Goal: Book appointment/travel/reservation

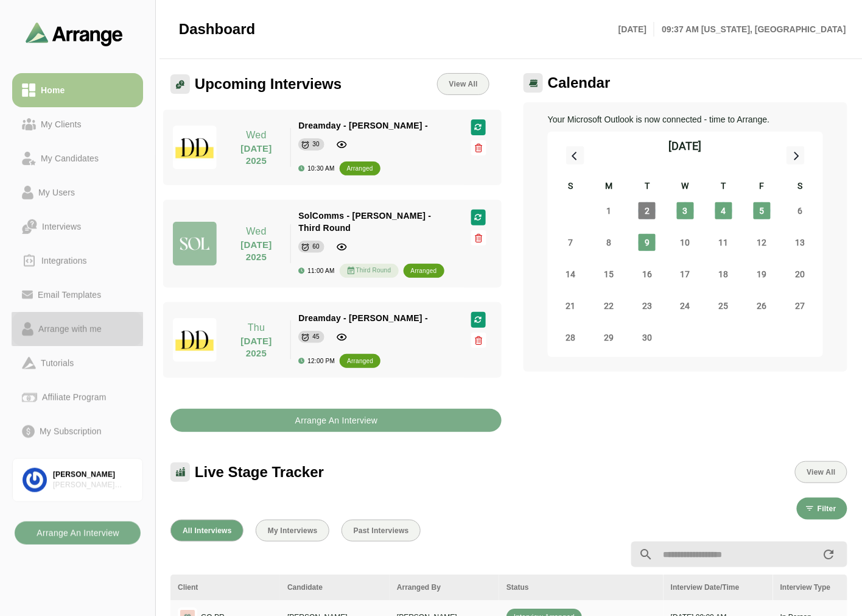
click at [79, 325] on div "Arrange with me" at bounding box center [69, 329] width 73 height 15
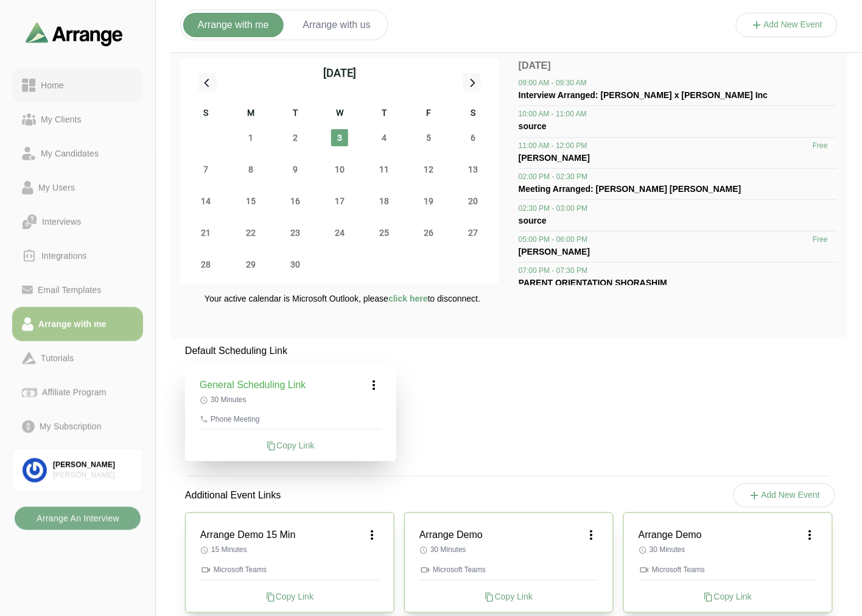
click at [57, 76] on link "Home" at bounding box center [77, 85] width 131 height 34
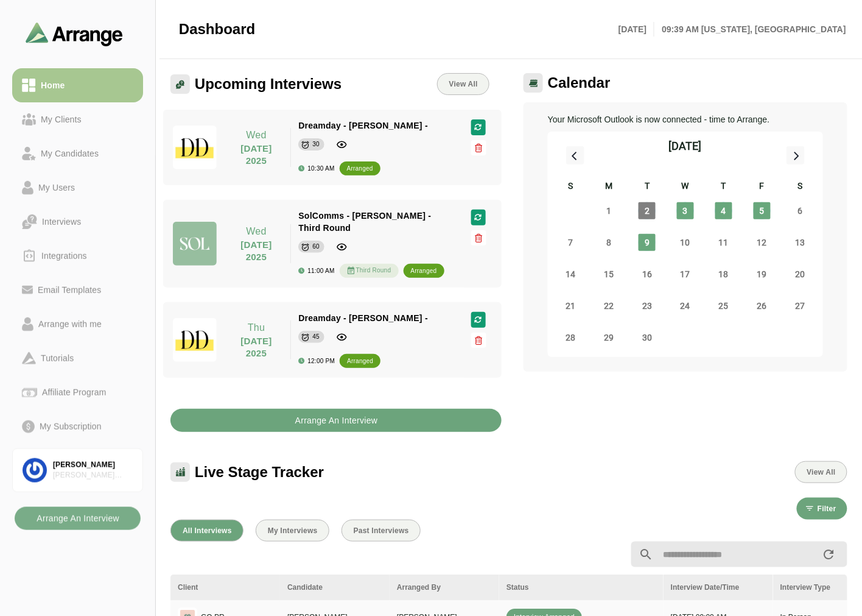
click at [261, 416] on button "Arrange An Interview" at bounding box center [335, 420] width 331 height 23
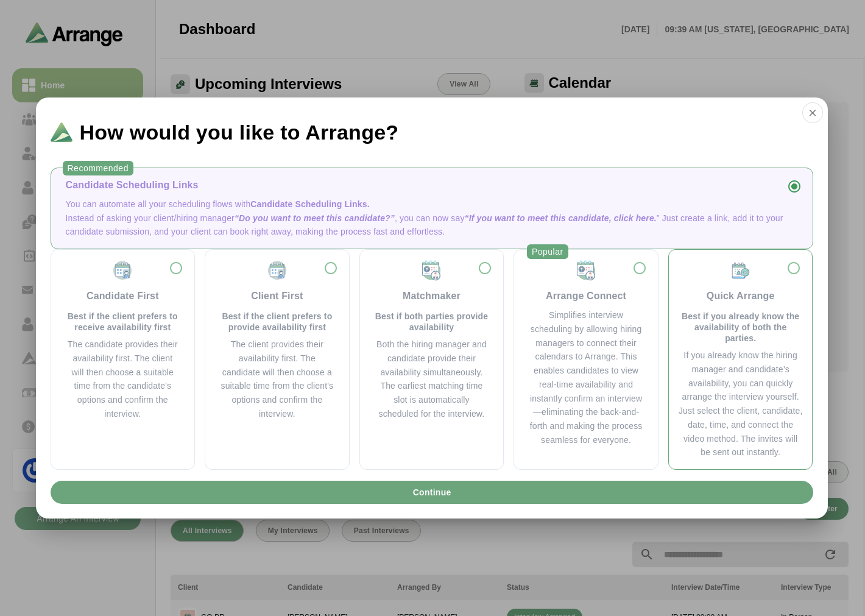
click at [728, 343] on p "Best if you already know the availability of both the parties." at bounding box center [740, 327] width 124 height 33
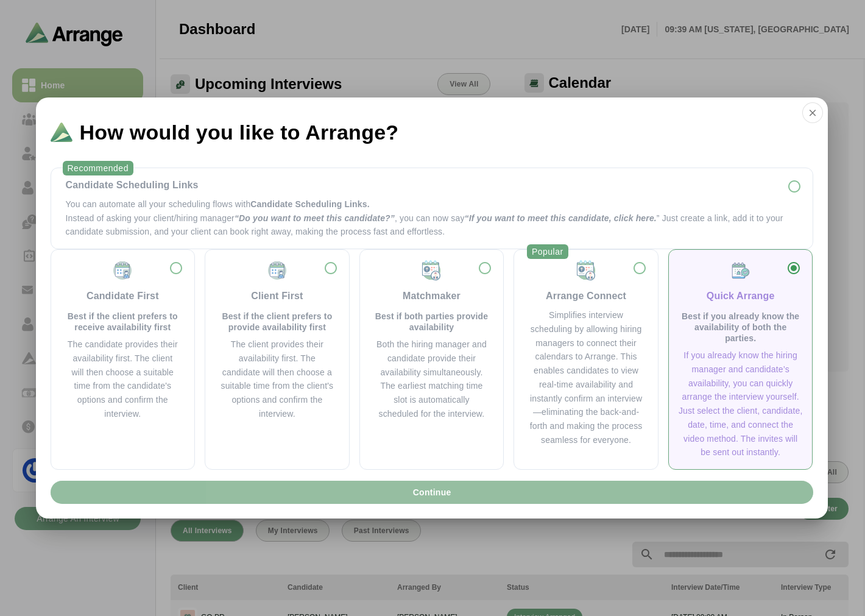
click at [451, 491] on button "Continue" at bounding box center [432, 491] width 762 height 23
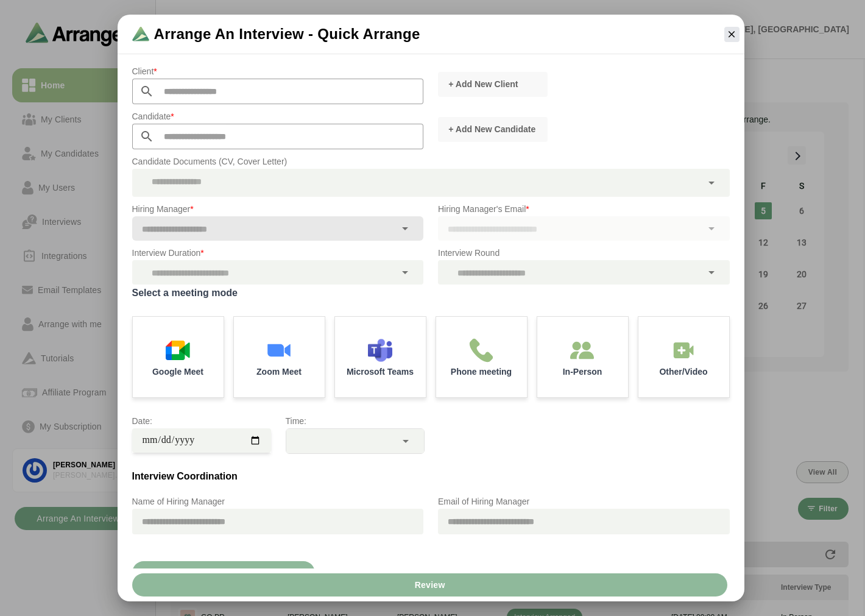
click at [204, 100] on input "text" at bounding box center [289, 92] width 270 height 26
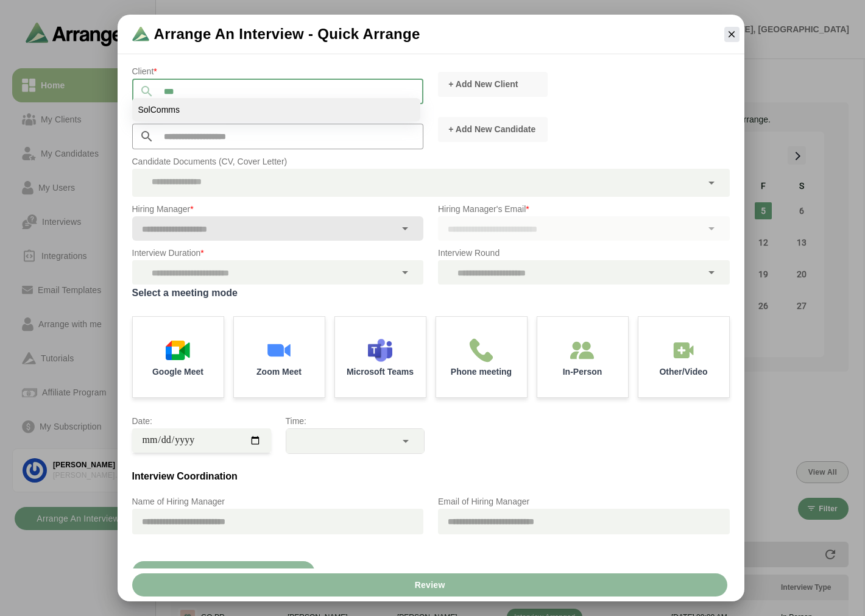
click at [192, 110] on li "SolComms" at bounding box center [276, 109] width 288 height 23
type input "********"
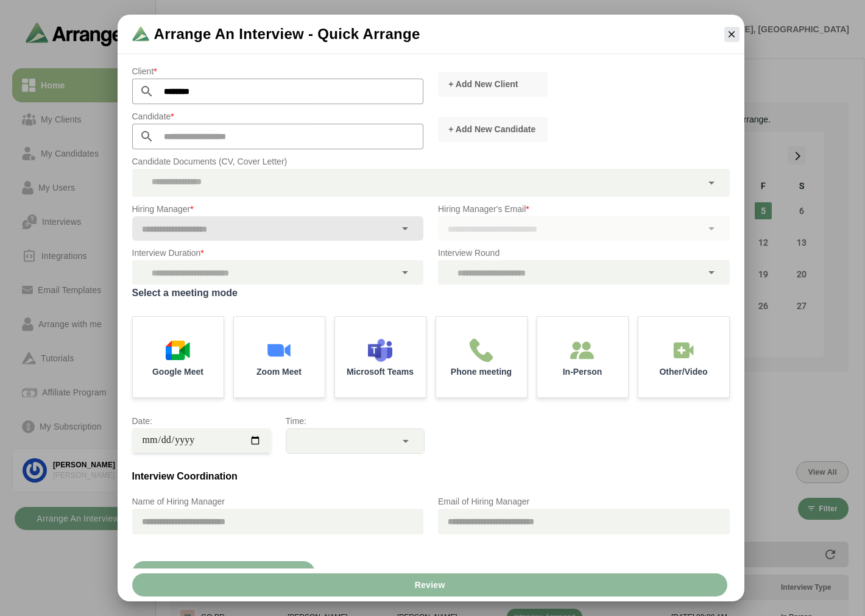
click at [186, 139] on input "text" at bounding box center [289, 137] width 270 height 26
click at [179, 156] on span "[PERSON_NAME]" at bounding box center [173, 154] width 70 height 11
type input "**********"
click at [189, 334] on div "Google Meet" at bounding box center [177, 356] width 95 height 85
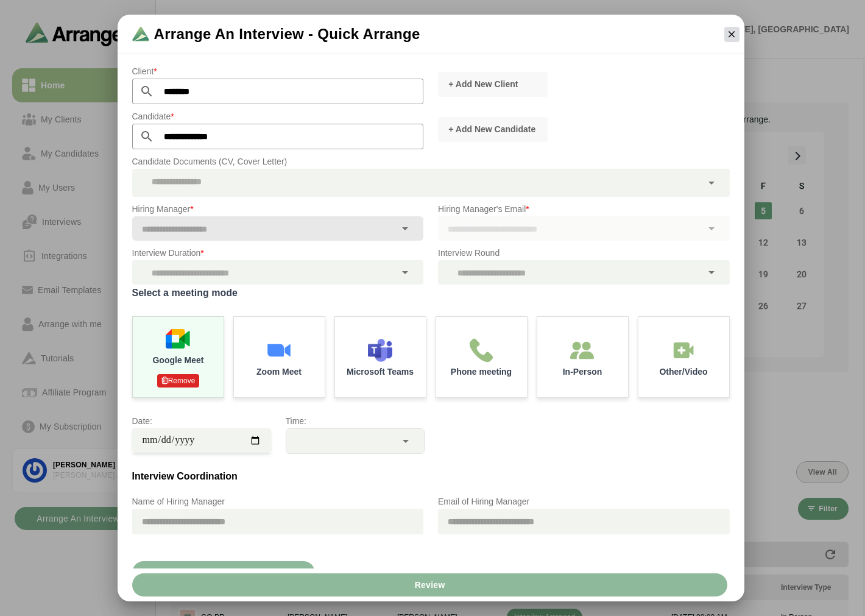
click at [734, 40] on button "button" at bounding box center [731, 34] width 15 height 15
